Goal: Information Seeking & Learning: Learn about a topic

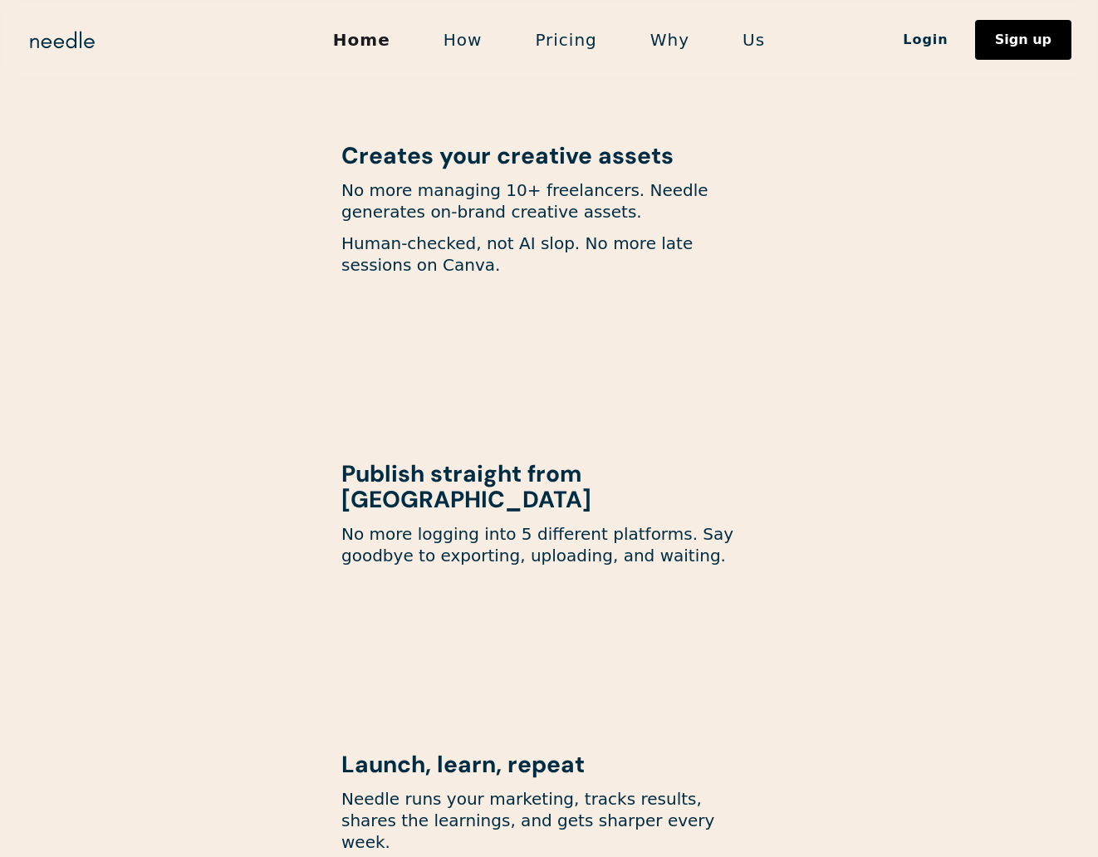
scroll to position [1290, 0]
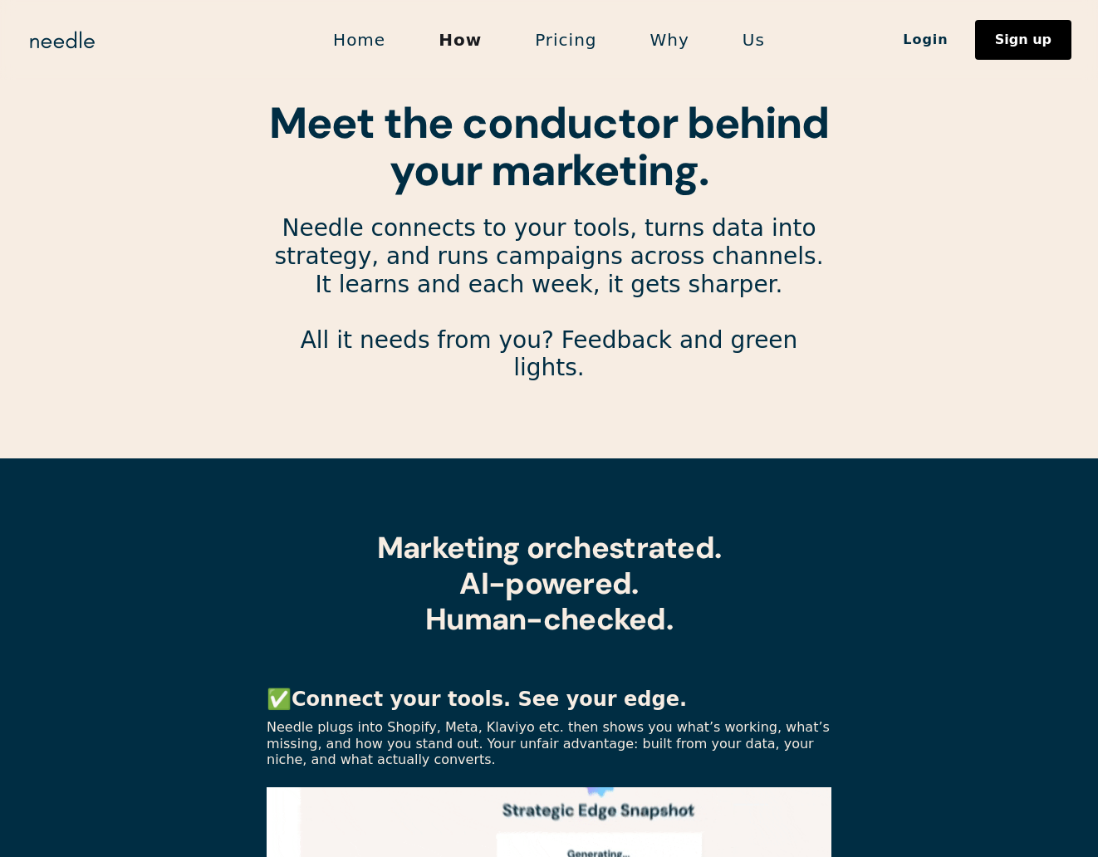
click at [583, 47] on link "Pricing" at bounding box center [566, 39] width 115 height 35
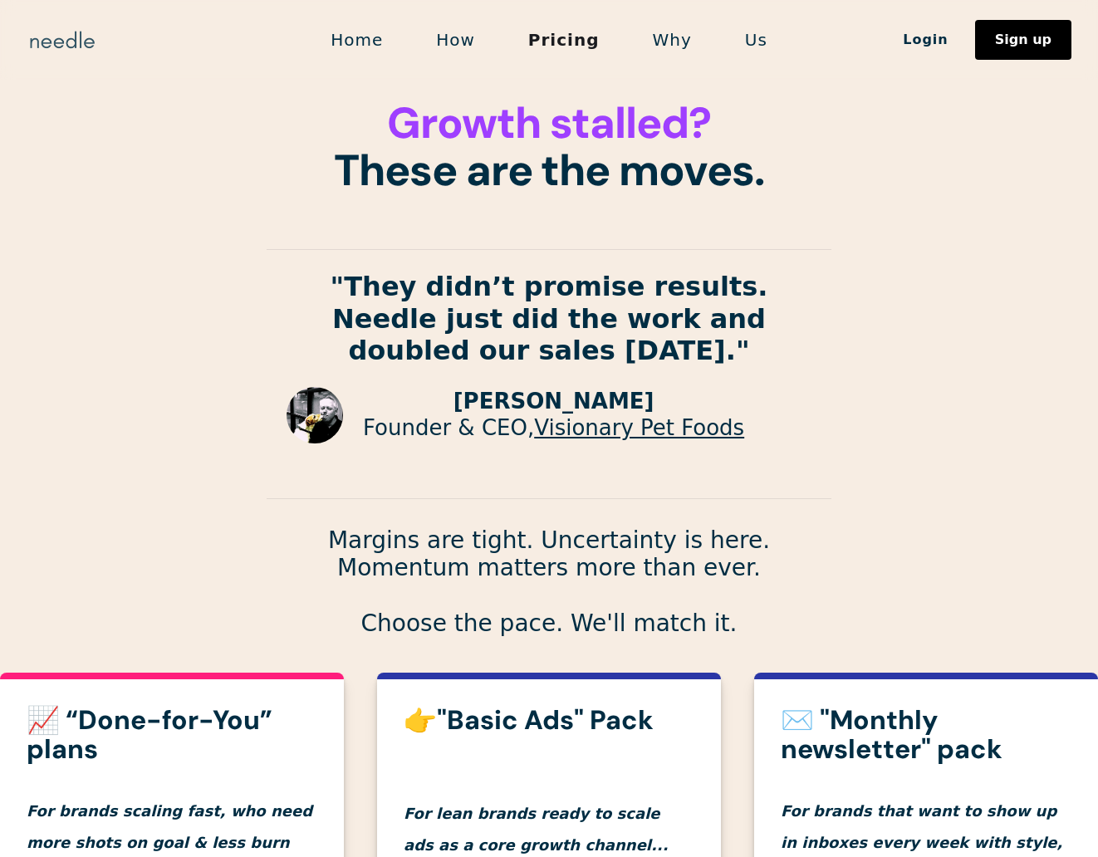
click at [61, 50] on img "home" at bounding box center [62, 40] width 71 height 27
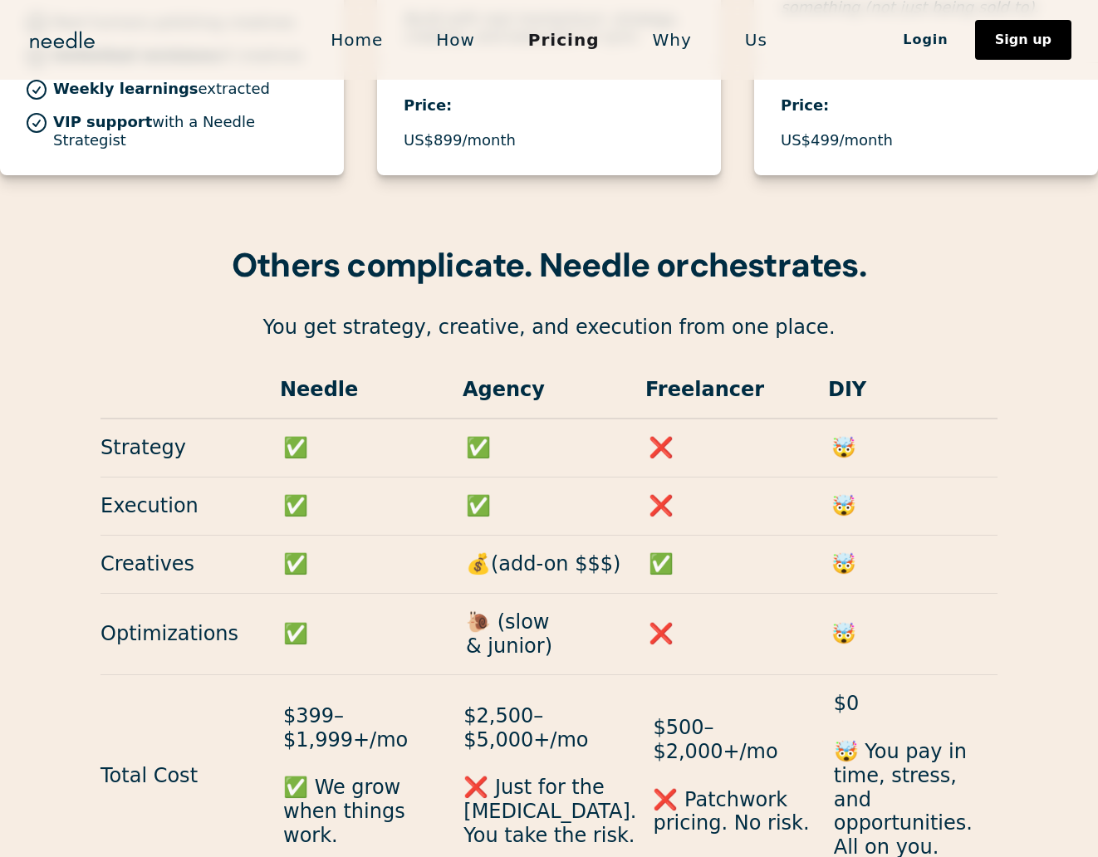
scroll to position [1394, 0]
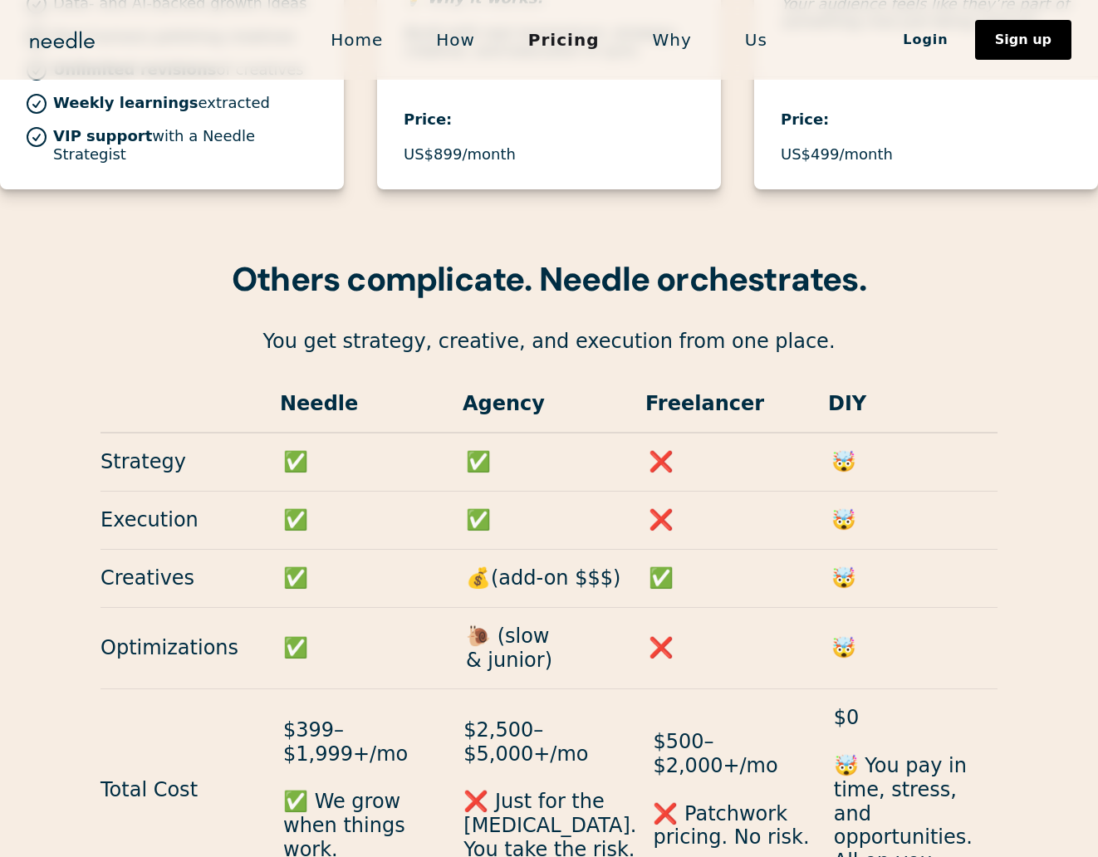
click at [945, 263] on h3 "Others complicate. Needle orchestrates." at bounding box center [549, 279] width 1098 height 47
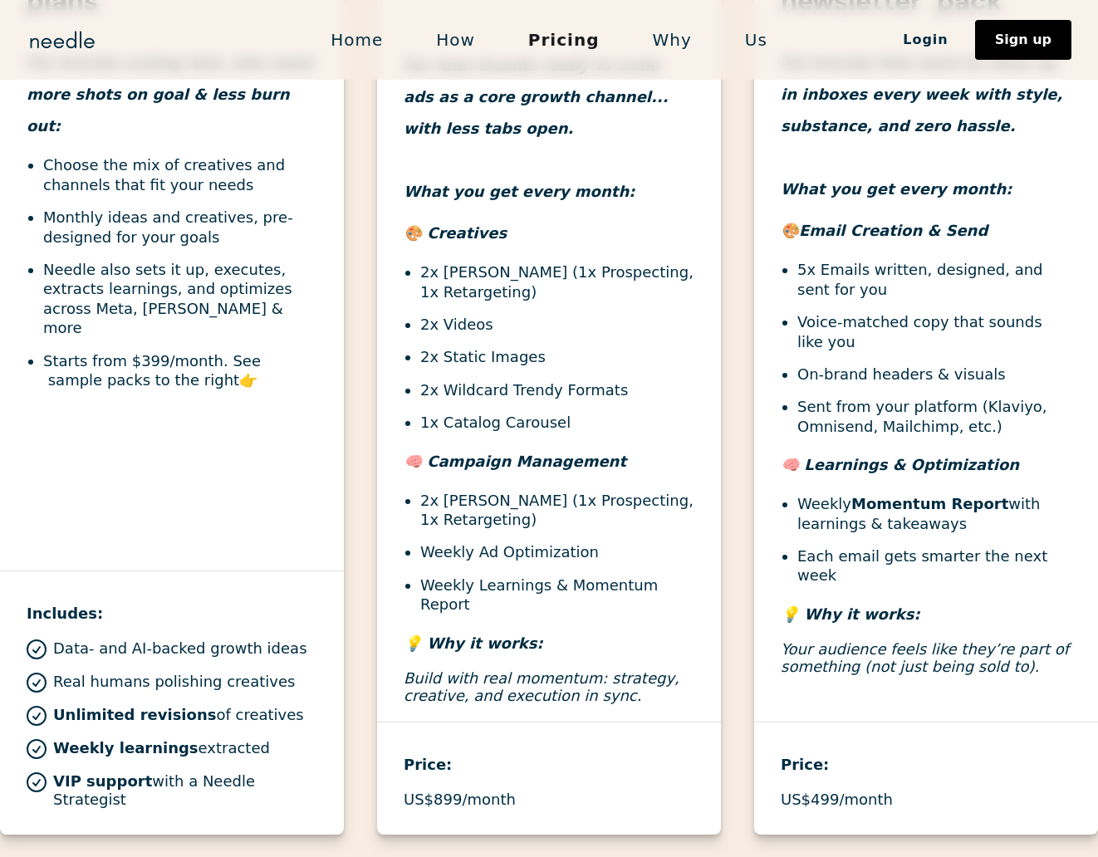
scroll to position [0, 0]
